Goal: Find specific page/section: Find specific page/section

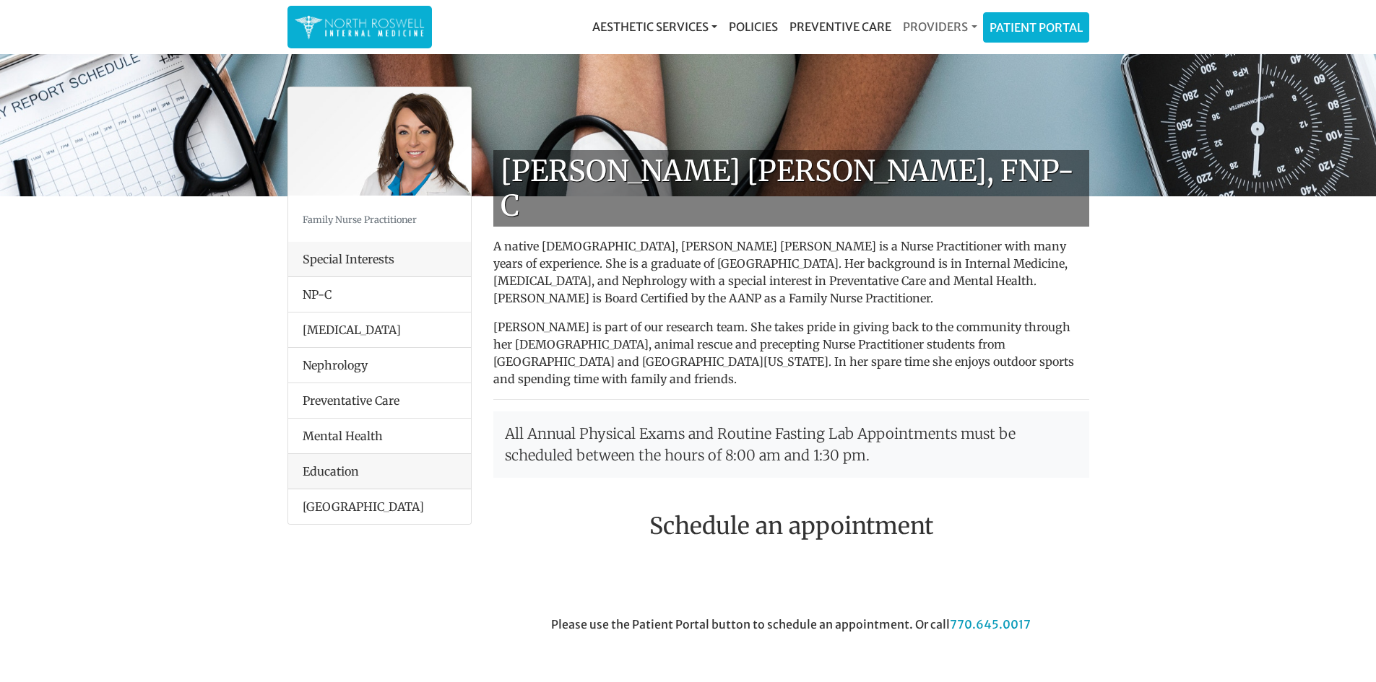
click at [928, 25] on link "Providers" at bounding box center [939, 26] width 85 height 29
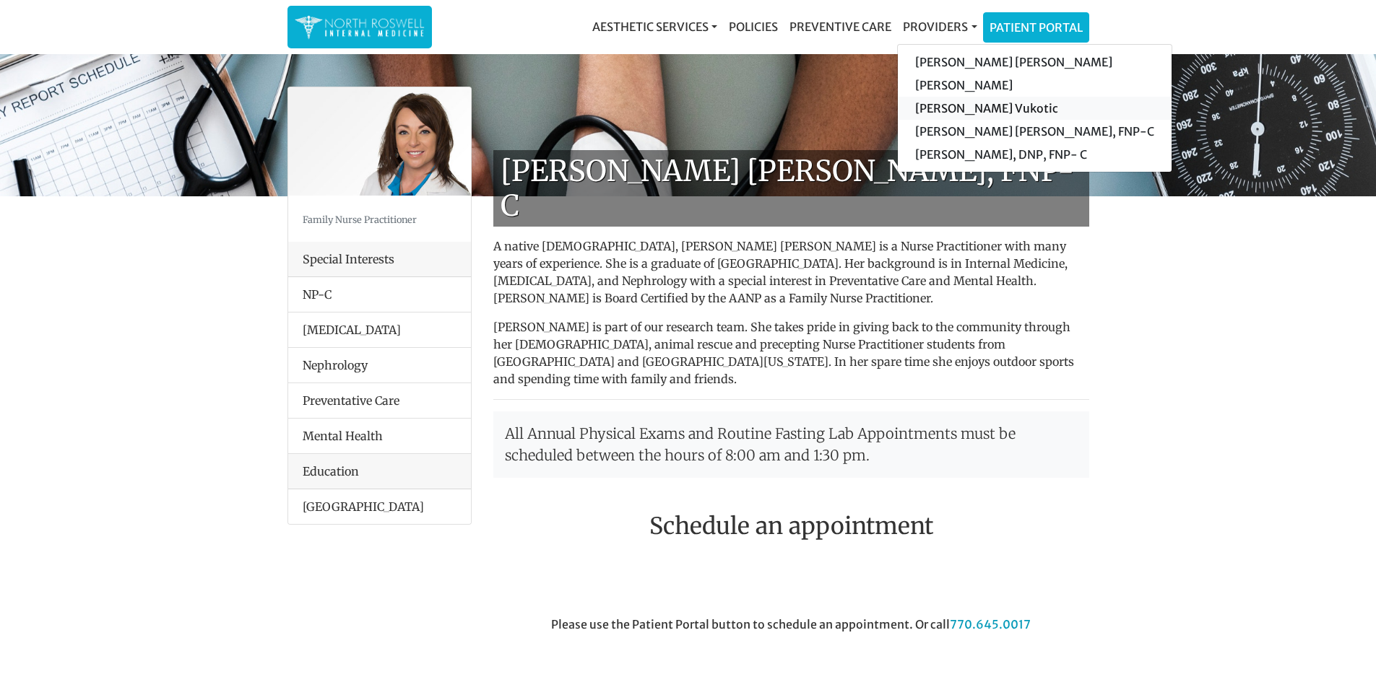
click at [948, 103] on link "[PERSON_NAME] Vukotic" at bounding box center [1035, 108] width 274 height 23
